Goal: Communication & Community: Answer question/provide support

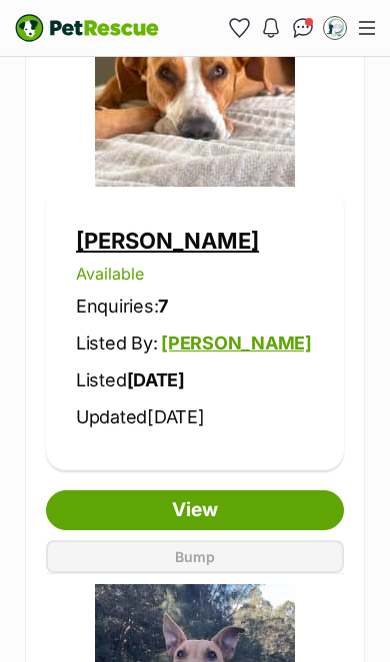
scroll to position [2941, 0]
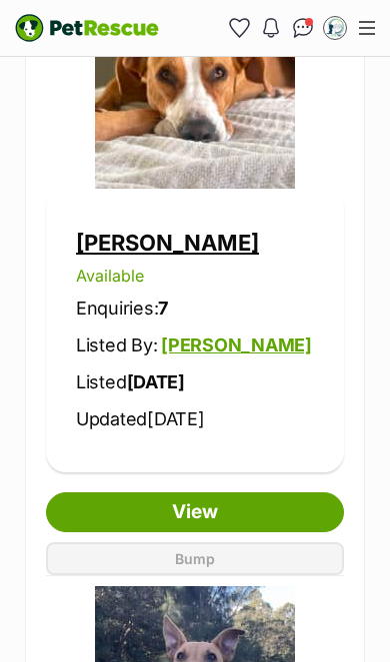
click at [134, 250] on link "[PERSON_NAME]" at bounding box center [167, 243] width 183 height 26
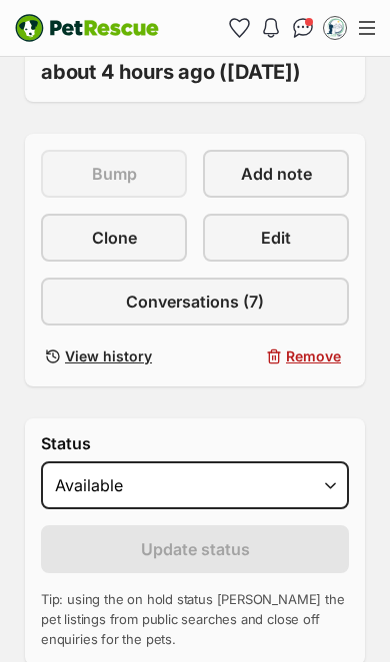
scroll to position [956, 0]
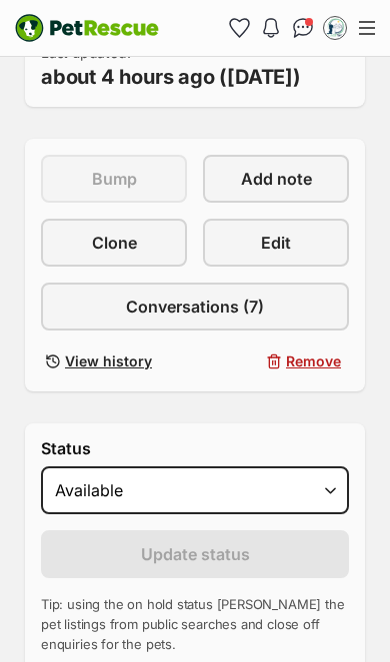
click at [281, 331] on link "Conversations (7)" at bounding box center [195, 307] width 308 height 48
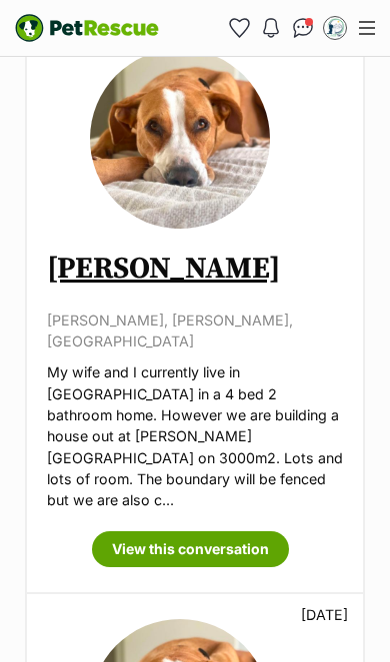
scroll to position [597, 0]
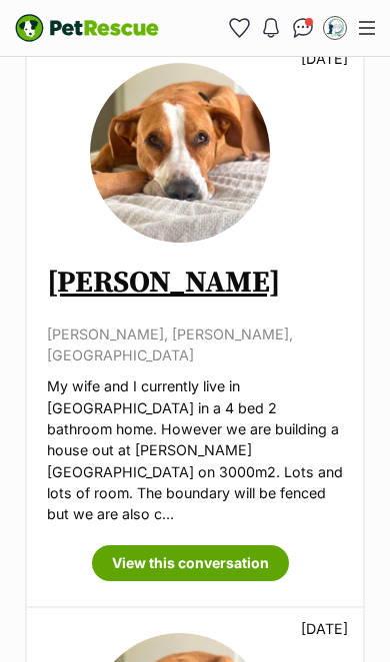
click at [243, 546] on link "View this conversation" at bounding box center [190, 564] width 197 height 36
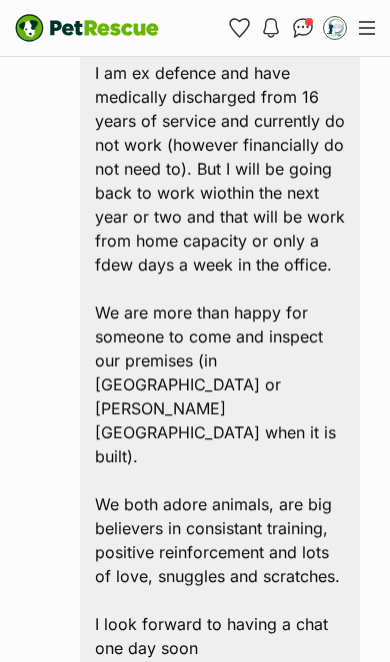
scroll to position [1051, 0]
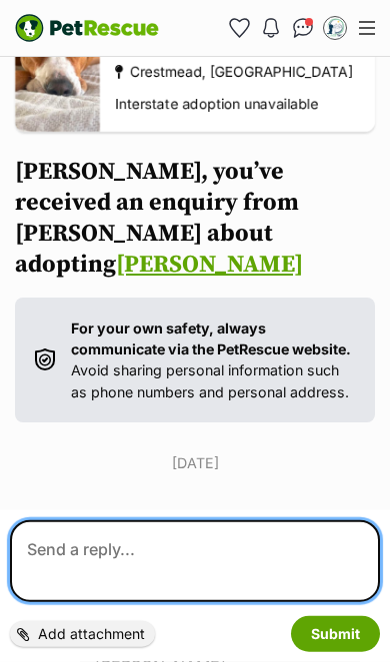
click at [210, 603] on textarea at bounding box center [195, 562] width 370 height 82
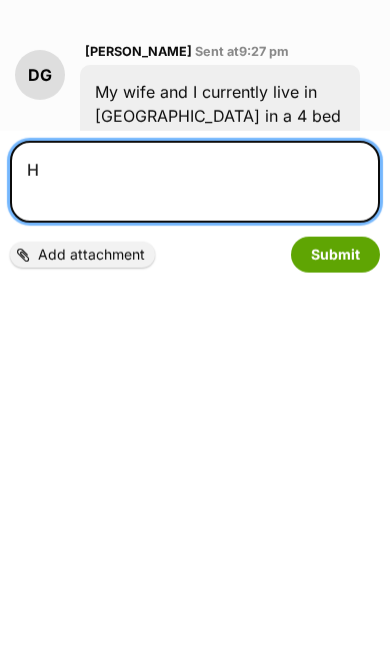
scroll to position [315, 0]
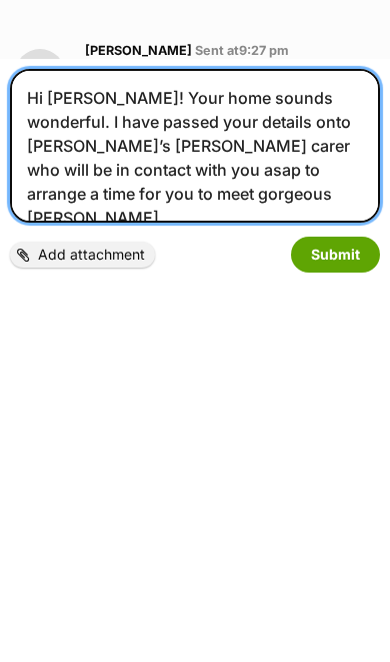
type textarea "Hi Damian! Your home sounds wonderful. I have passed your details onto Bonnie’s…"
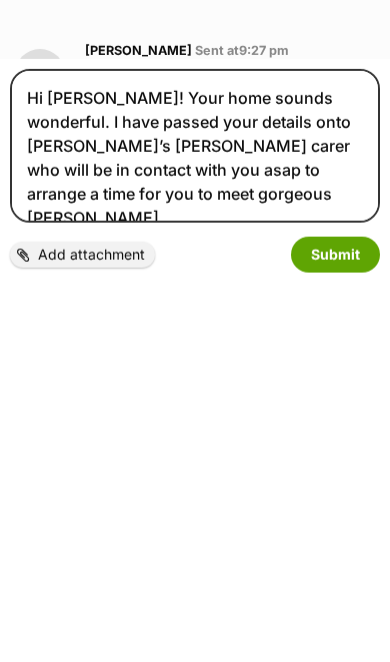
click at [347, 617] on button "Submit" at bounding box center [335, 635] width 89 height 36
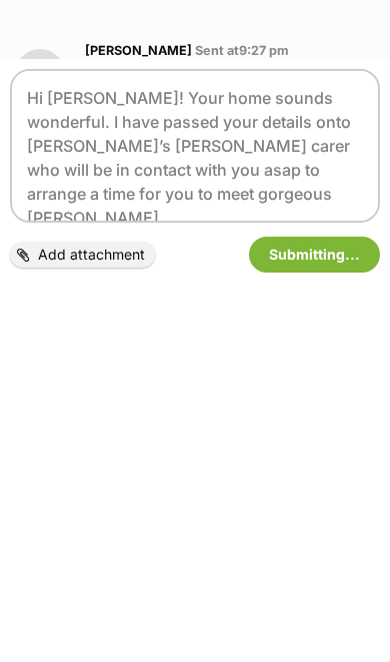
scroll to position [694, 0]
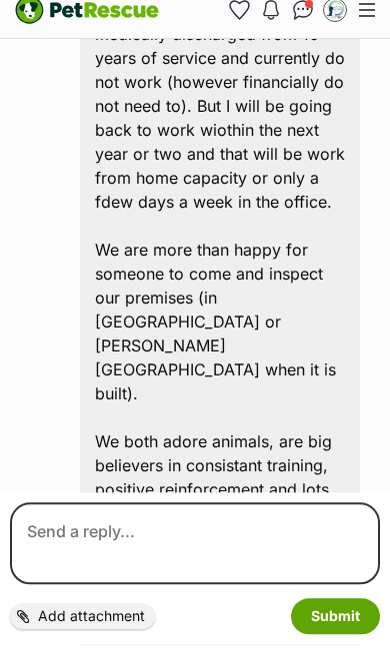
scroll to position [1063, 0]
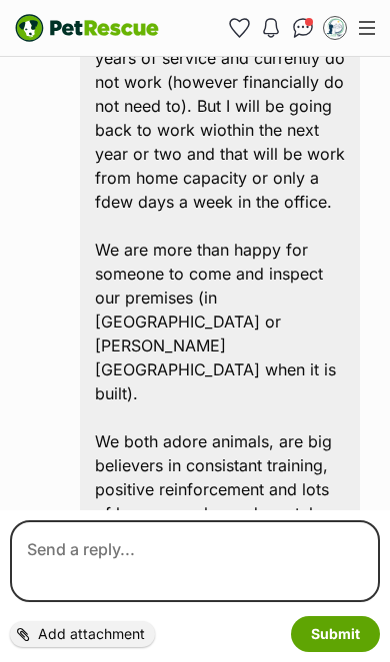
click at [303, 18] on img "Conversations" at bounding box center [303, 28] width 21 height 20
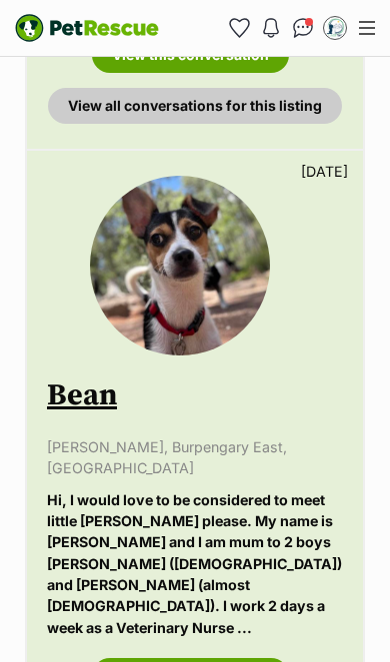
scroll to position [1241, 0]
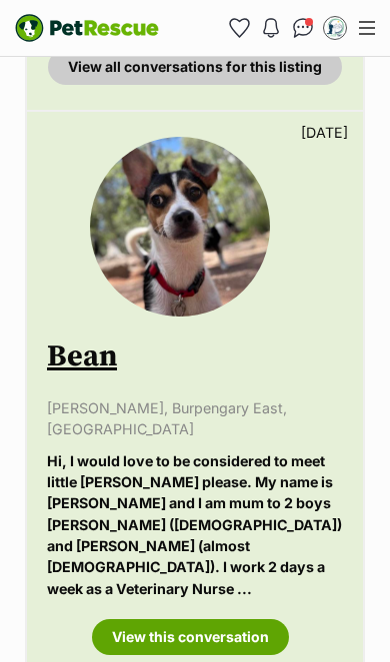
click at [237, 620] on link "View this conversation" at bounding box center [190, 638] width 197 height 36
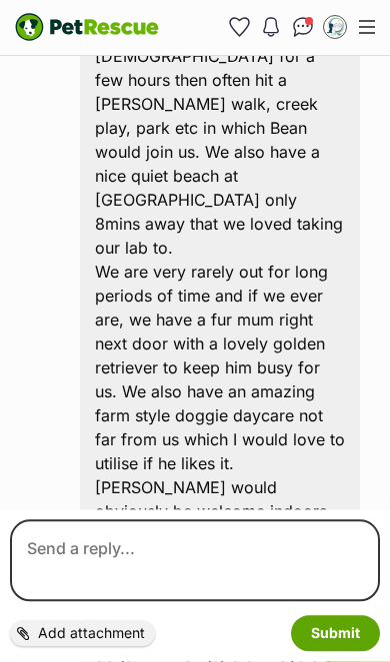
scroll to position [1424, 0]
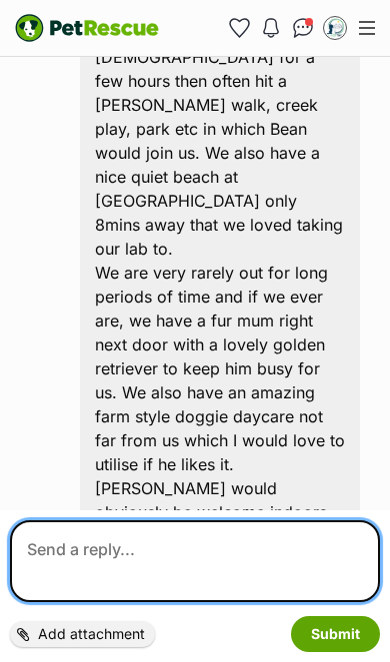
click at [164, 603] on textarea at bounding box center [195, 562] width 370 height 82
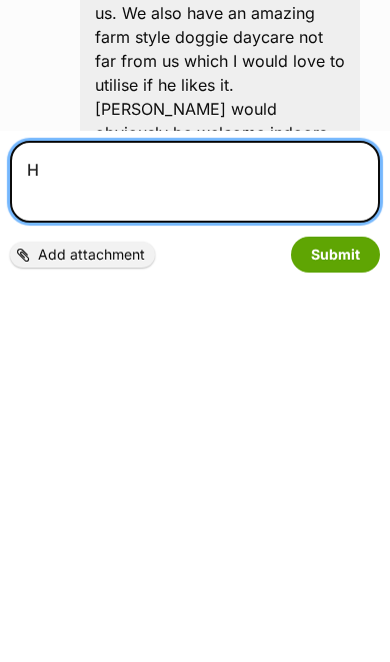
scroll to position [1540, 0]
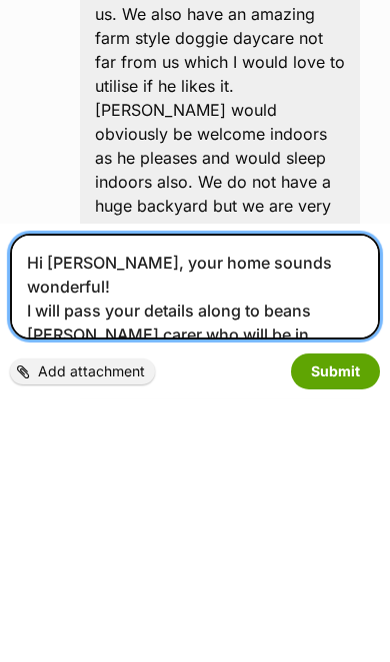
type textarea "Hi Karla, your home sounds wonderful! I will pass your details along to beans f…"
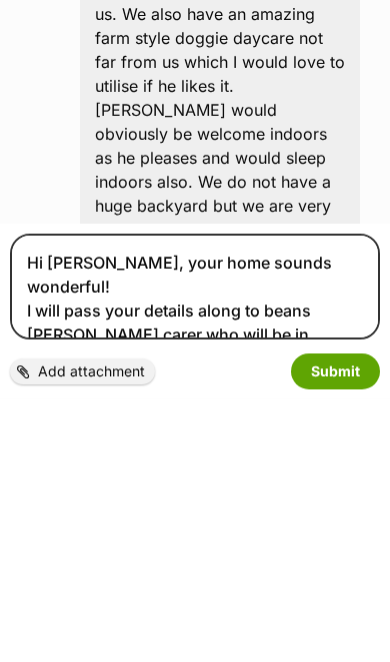
click at [346, 617] on button "Submit" at bounding box center [335, 635] width 89 height 36
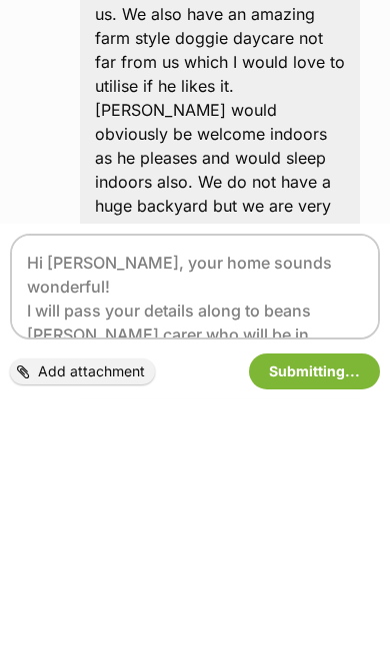
scroll to position [1424, 0]
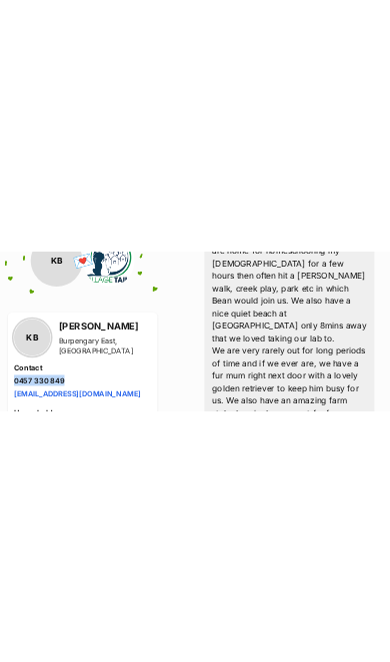
scroll to position [1327, 0]
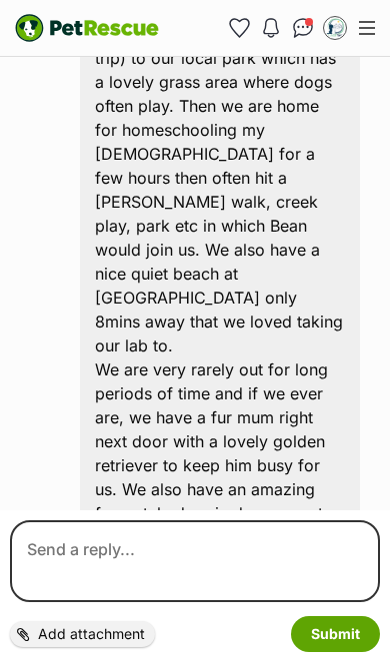
click at [312, 30] on img "Conversations" at bounding box center [303, 28] width 21 height 20
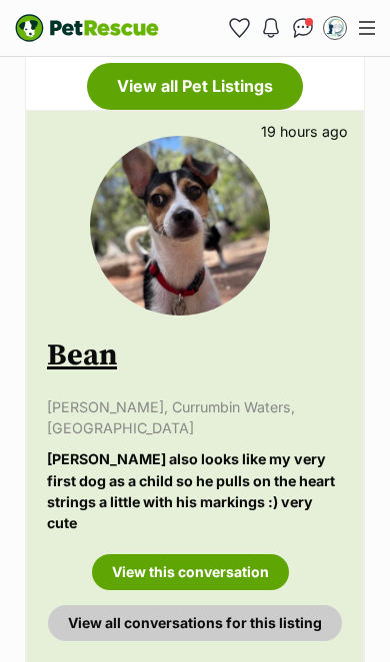
scroll to position [682, 0]
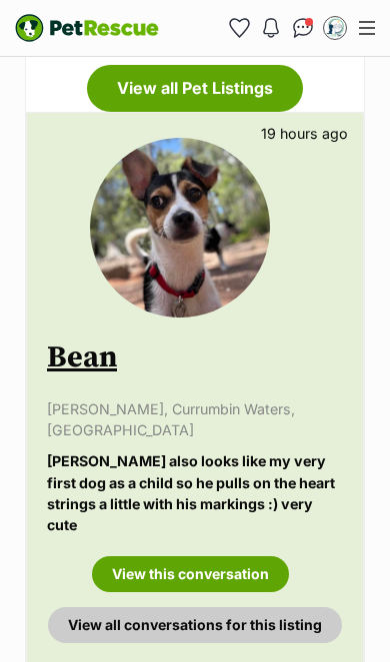
click at [221, 557] on link "View this conversation" at bounding box center [190, 575] width 197 height 36
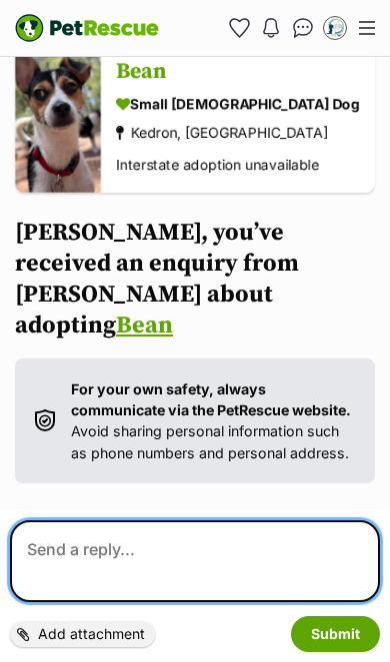
click at [201, 603] on textarea at bounding box center [195, 562] width 370 height 82
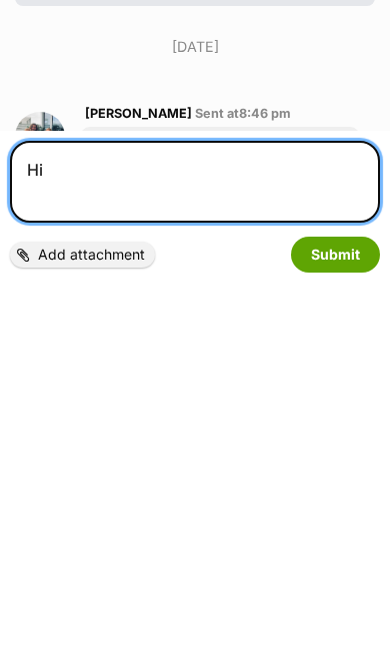
scroll to position [253, 0]
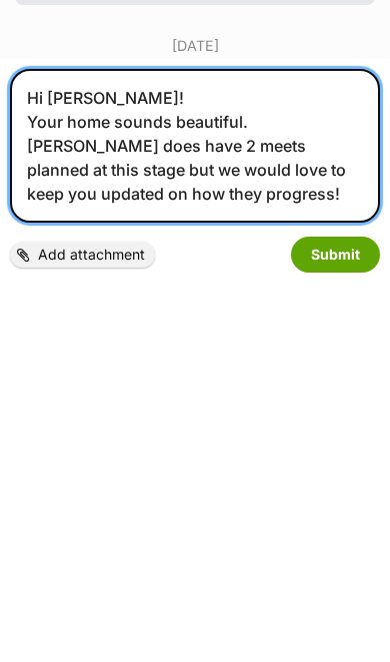
type textarea "Hi Kate! Your home sounds beautiful. Bean does have 2 meets planned at this sta…"
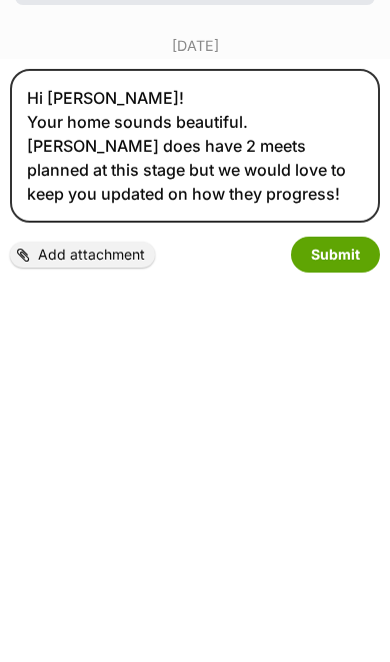
click at [351, 617] on button "Submit" at bounding box center [335, 635] width 89 height 36
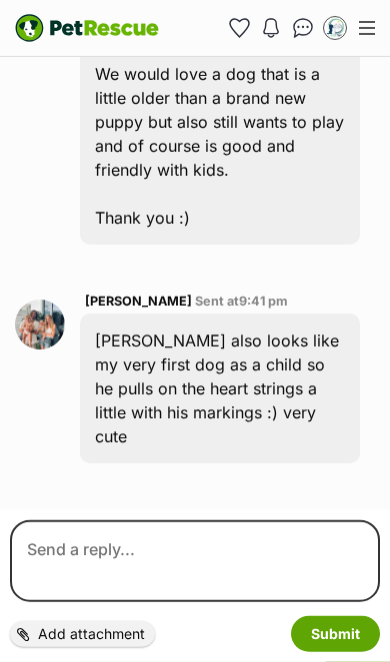
scroll to position [1636, 0]
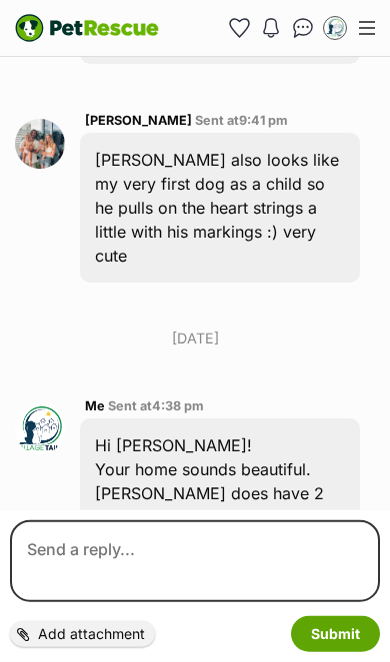
click at [301, 32] on img "Conversations" at bounding box center [303, 28] width 21 height 20
